Goal: Navigation & Orientation: Find specific page/section

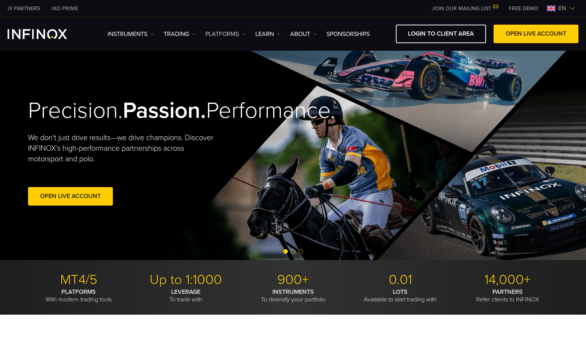
click at [240, 34] on link "PLATFORMS" at bounding box center [225, 34] width 41 height 9
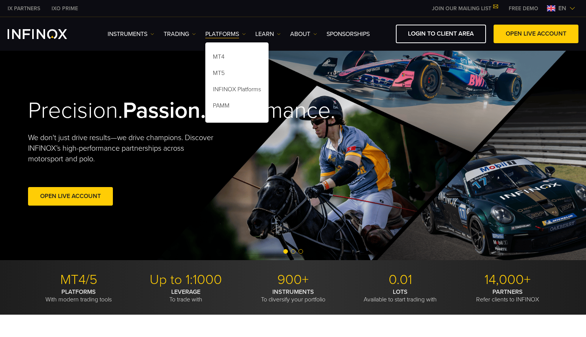
click at [572, 8] on img at bounding box center [573, 8] width 6 height 6
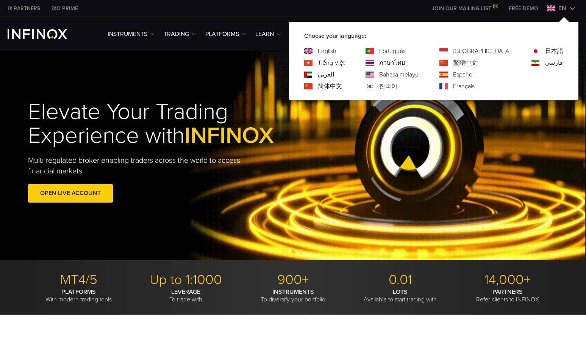
click at [345, 64] on link "Tiếng Việt" at bounding box center [331, 62] width 27 height 9
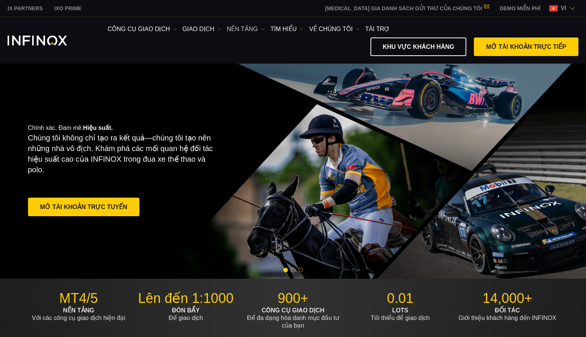
click at [263, 30] on img at bounding box center [263, 29] width 4 height 4
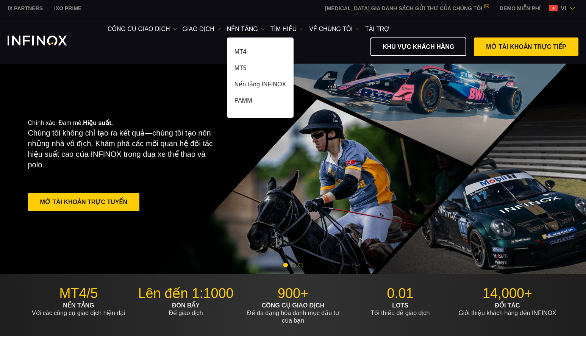
click at [572, 9] on img at bounding box center [573, 8] width 6 height 6
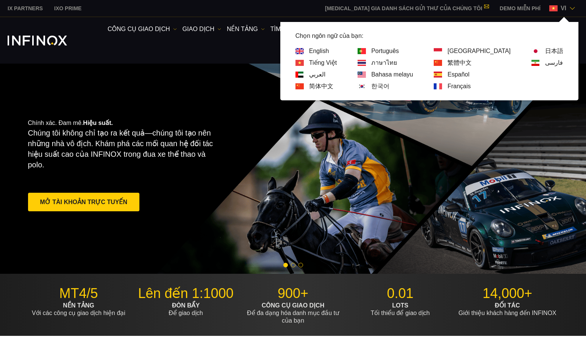
click at [326, 74] on link "العربي" at bounding box center [317, 74] width 16 height 9
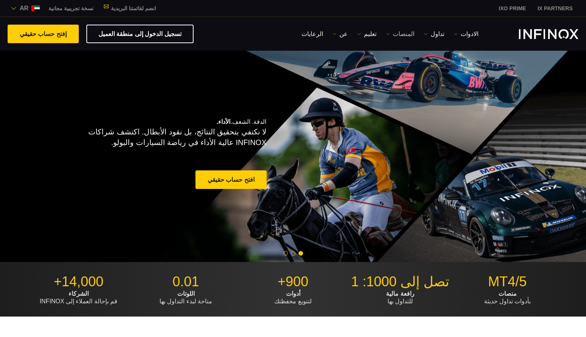
click at [400, 34] on link "المنصات" at bounding box center [400, 34] width 28 height 9
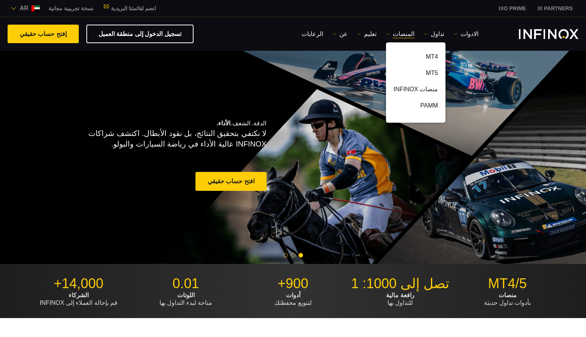
click at [16, 8] on img at bounding box center [14, 8] width 6 height 6
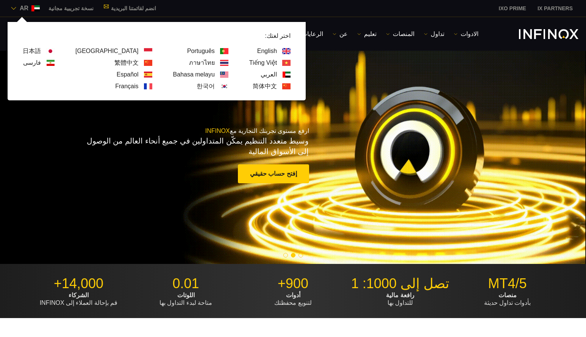
click at [253, 86] on link "简体中文" at bounding box center [265, 86] width 24 height 9
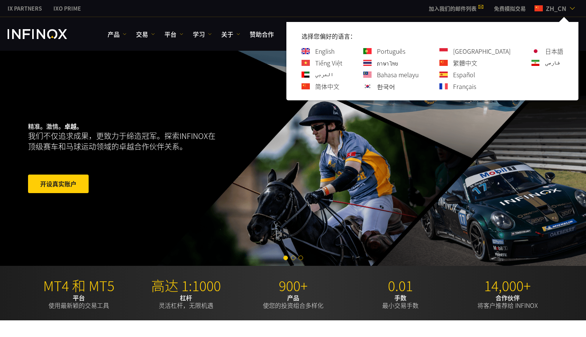
click at [406, 52] on link "Português" at bounding box center [391, 51] width 28 height 9
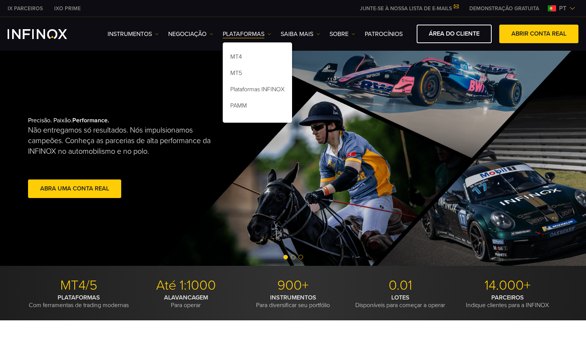
click at [572, 10] on img at bounding box center [573, 8] width 6 height 6
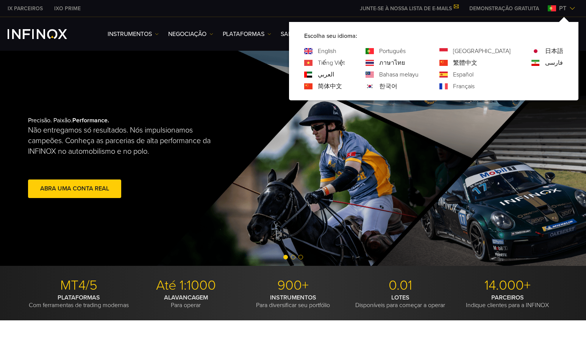
click at [405, 62] on link "ภาษาไทย" at bounding box center [392, 62] width 26 height 9
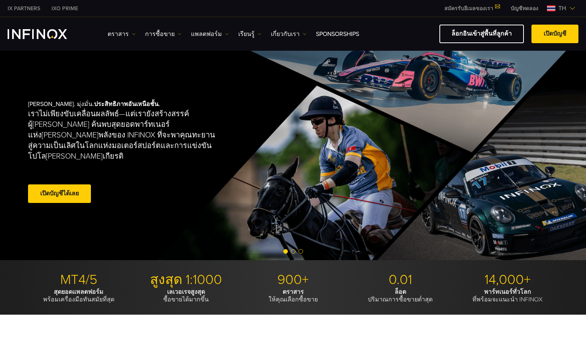
click at [564, 8] on span "th" at bounding box center [563, 8] width 14 height 9
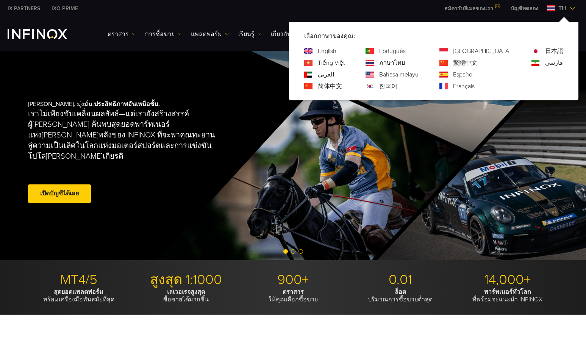
click at [419, 75] on link "Bahasa melayu" at bounding box center [398, 74] width 39 height 9
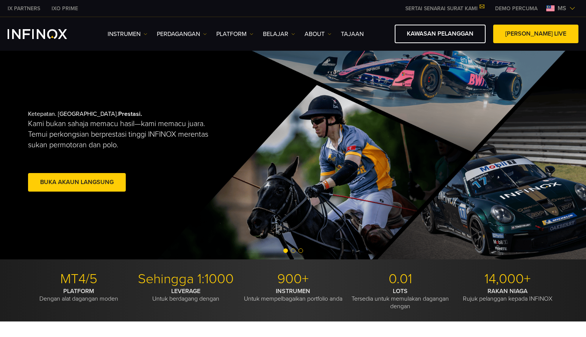
click at [561, 8] on span "ms" at bounding box center [562, 8] width 15 height 9
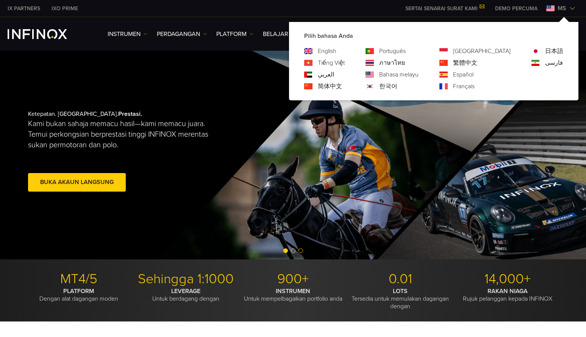
click at [398, 88] on link "한국어" at bounding box center [388, 86] width 18 height 9
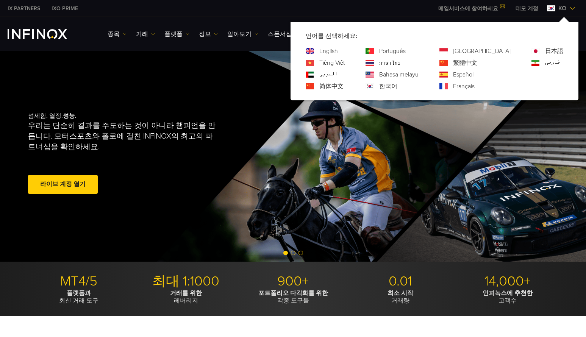
click at [502, 52] on link "[GEOGRAPHIC_DATA]" at bounding box center [482, 51] width 58 height 9
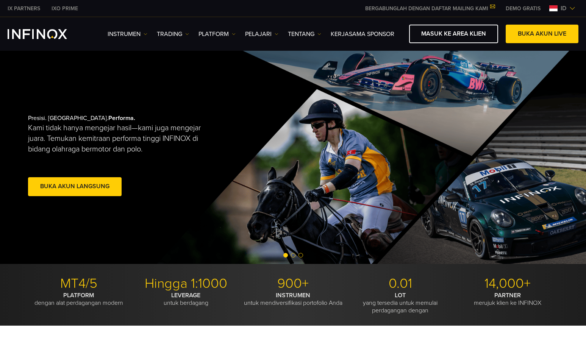
click at [572, 8] on img at bounding box center [573, 8] width 6 height 6
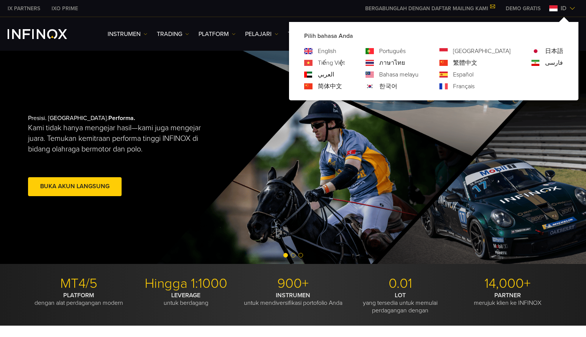
click at [474, 76] on link "Español" at bounding box center [463, 74] width 20 height 9
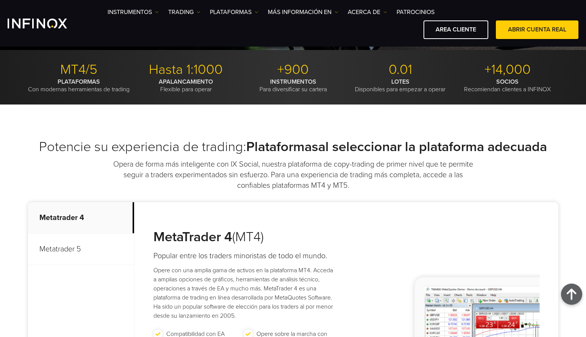
scroll to position [46, 0]
